Goal: Information Seeking & Learning: Learn about a topic

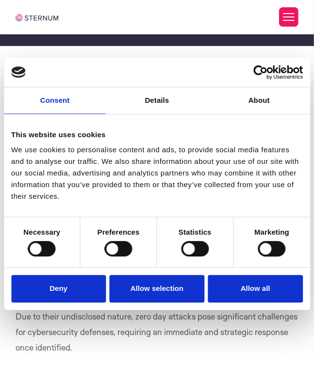
scroll to position [260, 0]
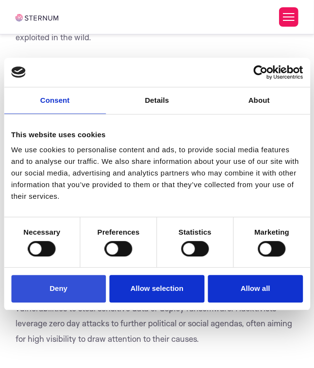
click at [56, 284] on button "Deny" at bounding box center [58, 290] width 95 height 28
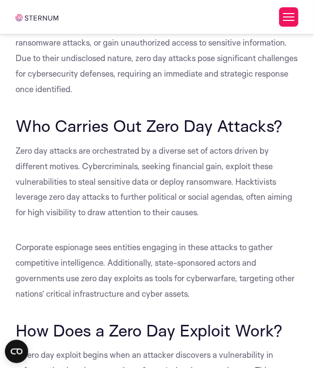
scroll to position [392, 0]
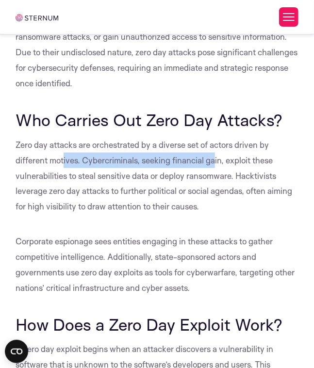
drag, startPoint x: 116, startPoint y: 158, endPoint x: 215, endPoint y: 161, distance: 98.6
click at [215, 161] on span "Zero day attacks are orchestrated by a diverse set of actors driven by differen…" at bounding box center [154, 176] width 277 height 72
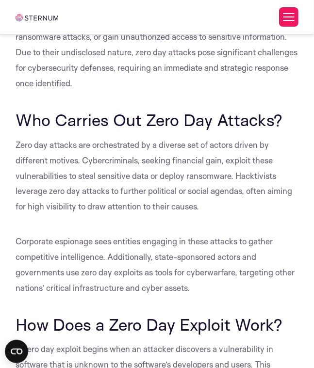
click at [232, 158] on span "Zero day attacks are orchestrated by a diverse set of actors driven by differen…" at bounding box center [154, 176] width 277 height 72
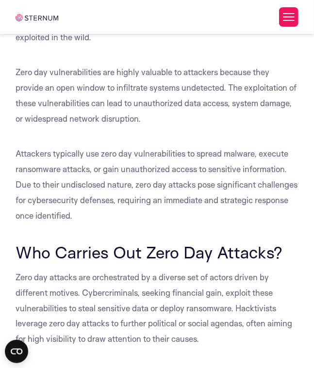
scroll to position [128, 0]
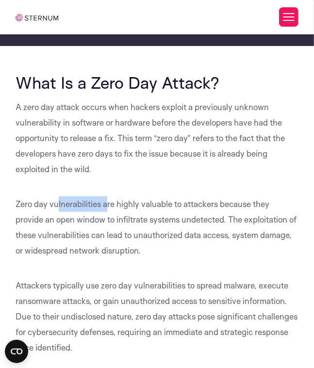
drag, startPoint x: 57, startPoint y: 202, endPoint x: 105, endPoint y: 208, distance: 48.4
click at [105, 208] on span "Zero day vulnerabilities are highly valuable to attackers because they provide …" at bounding box center [156, 227] width 281 height 57
click at [110, 200] on span "Zero day vulnerabilities are highly valuable to attackers because they provide …" at bounding box center [156, 227] width 281 height 57
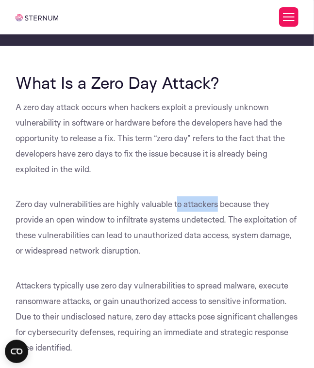
click at [216, 205] on span "Zero day vulnerabilities are highly valuable to attackers because they provide …" at bounding box center [156, 227] width 281 height 57
click at [223, 201] on span "Zero day vulnerabilities are highly valuable to attackers because they provide …" at bounding box center [156, 227] width 281 height 57
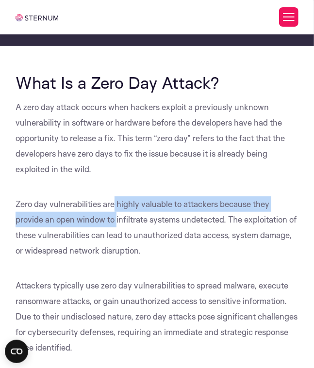
drag, startPoint x: 112, startPoint y: 205, endPoint x: 116, endPoint y: 220, distance: 16.0
click at [116, 220] on span "Zero day vulnerabilities are highly valuable to attackers because they provide …" at bounding box center [156, 227] width 281 height 57
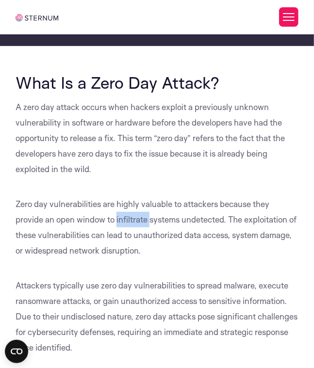
click at [116, 220] on span "Zero day vulnerabilities are highly valuable to attackers because they provide …" at bounding box center [156, 227] width 281 height 57
click at [110, 206] on span "Zero day vulnerabilities are highly valuable to attackers because they provide …" at bounding box center [156, 227] width 281 height 57
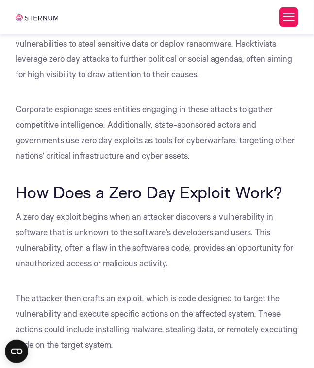
scroll to position [657, 0]
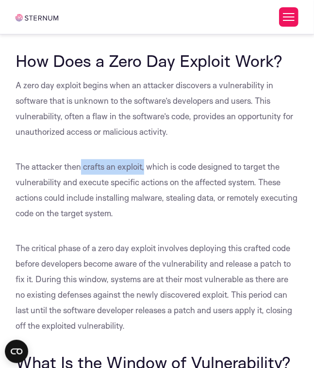
drag, startPoint x: 83, startPoint y: 167, endPoint x: 145, endPoint y: 169, distance: 62.1
click at [145, 169] on span "The attacker then crafts an exploit, which is code designed to target the vulne…" at bounding box center [157, 190] width 282 height 57
click at [162, 163] on span "The attacker then crafts an exploit, which is code designed to target the vulne…" at bounding box center [157, 190] width 282 height 57
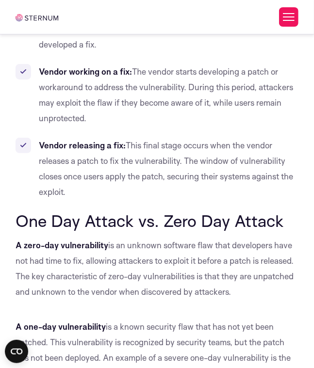
scroll to position [1319, 0]
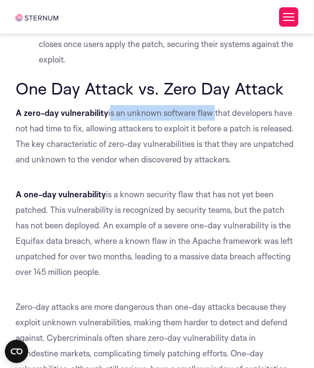
drag, startPoint x: 214, startPoint y: 112, endPoint x: 111, endPoint y: 116, distance: 103.0
click at [111, 116] on span "is an unknown software flaw that developers have not had time to fix, allowing …" at bounding box center [155, 136] width 278 height 57
click at [124, 120] on p "A zero-day vulnerability is an unknown software flaw that developers have not h…" at bounding box center [157, 136] width 282 height 62
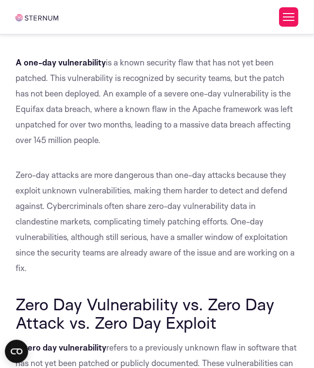
scroll to position [1451, 0]
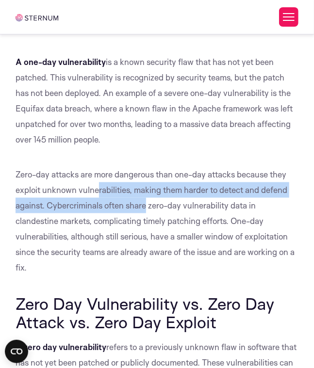
drag, startPoint x: 119, startPoint y: 199, endPoint x: 146, endPoint y: 212, distance: 29.5
click at [146, 212] on p "Zero-day attacks are more dangerous than one-day attacks because they exploit u…" at bounding box center [157, 221] width 282 height 109
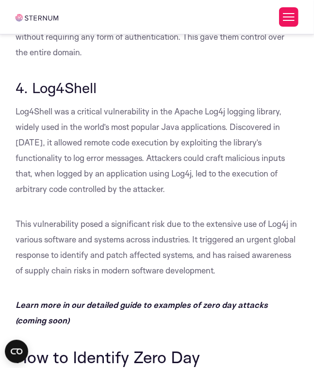
scroll to position [2642, 0]
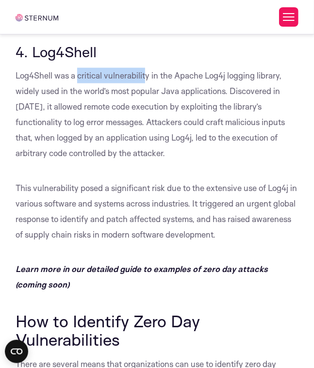
drag, startPoint x: 88, startPoint y: 76, endPoint x: 148, endPoint y: 77, distance: 59.7
click at [148, 77] on span "Log4Shell was a critical vulnerability in the Apache Log4j logging library, wid…" at bounding box center [150, 114] width 269 height 88
click at [42, 93] on span "Log4Shell was a critical vulnerability in the Apache Log4j logging library, wid…" at bounding box center [150, 114] width 269 height 88
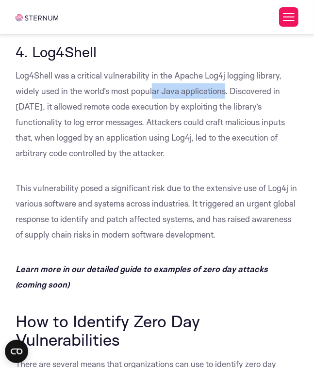
drag, startPoint x: 205, startPoint y: 92, endPoint x: 225, endPoint y: 94, distance: 20.5
click at [225, 94] on span "Log4Shell was a critical vulnerability in the Apache Log4j logging library, wid…" at bounding box center [150, 114] width 269 height 88
click at [220, 97] on p "Log4Shell was a critical vulnerability in the Apache Log4j logging library, wid…" at bounding box center [157, 114] width 282 height 93
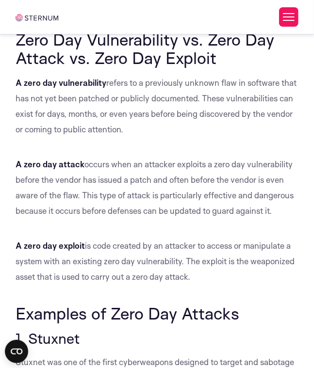
scroll to position [1848, 0]
